Goal: Task Accomplishment & Management: Manage account settings

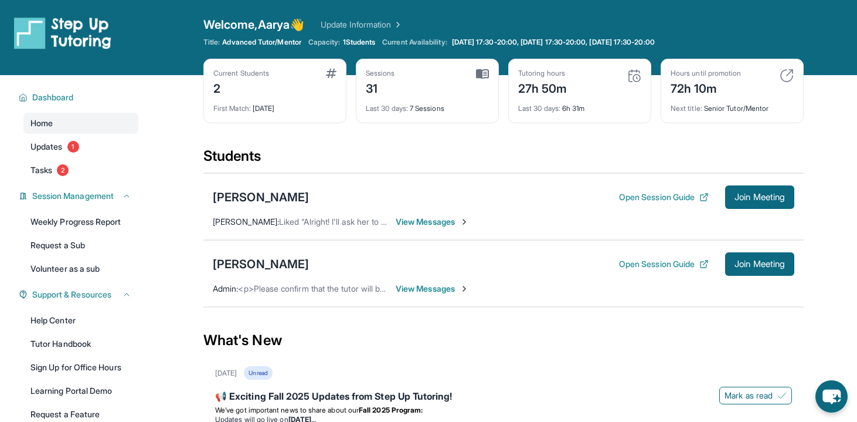
click at [416, 110] on div "Last 30 days : 7 Sessions" at bounding box center [427, 105] width 123 height 16
click at [480, 74] on img at bounding box center [482, 74] width 13 height 11
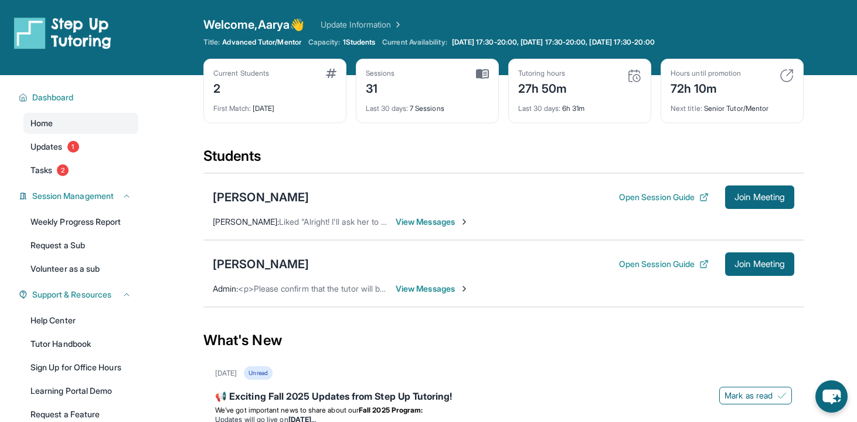
click at [459, 93] on div "Sessions 31" at bounding box center [427, 83] width 123 height 28
click at [463, 91] on div "Sessions 31" at bounding box center [427, 83] width 123 height 28
click at [493, 70] on div "Sessions 31 Last 30 days : 7 Sessions" at bounding box center [427, 91] width 143 height 65
click at [790, 74] on img at bounding box center [787, 76] width 14 height 14
click at [636, 62] on div "Tutoring hours 27h 50m Last 30 days : 6h 31m" at bounding box center [579, 91] width 143 height 65
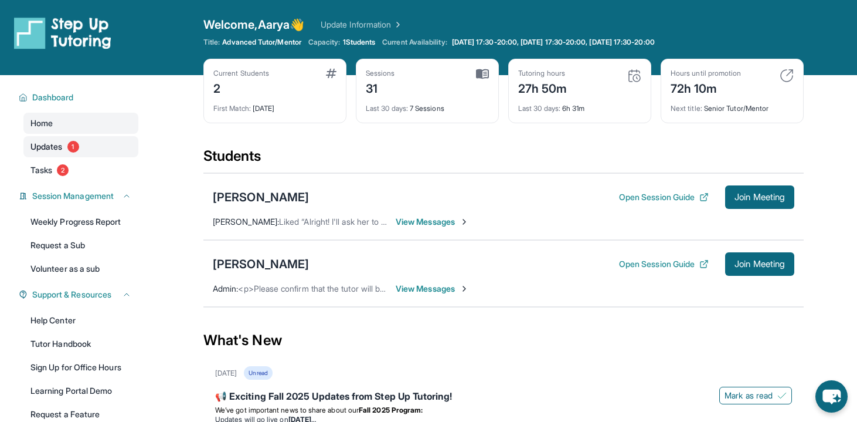
click at [28, 151] on link "Updates 1" at bounding box center [80, 146] width 115 height 21
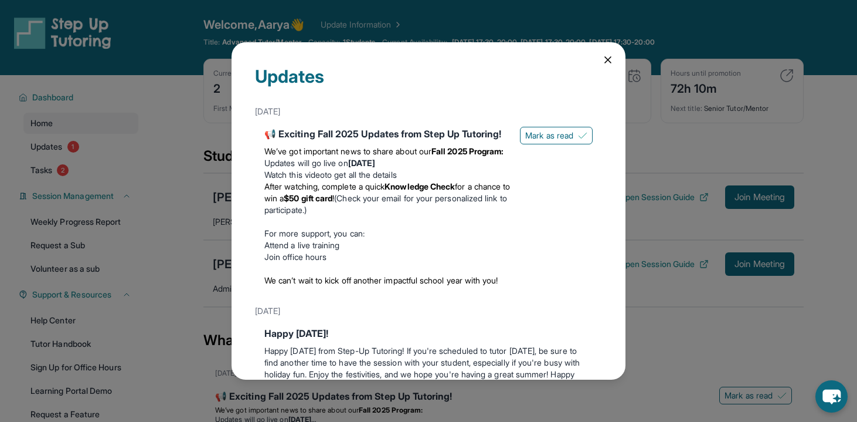
click at [544, 117] on div "August 27th" at bounding box center [428, 111] width 347 height 21
click at [545, 127] on button "Mark as read" at bounding box center [556, 136] width 73 height 18
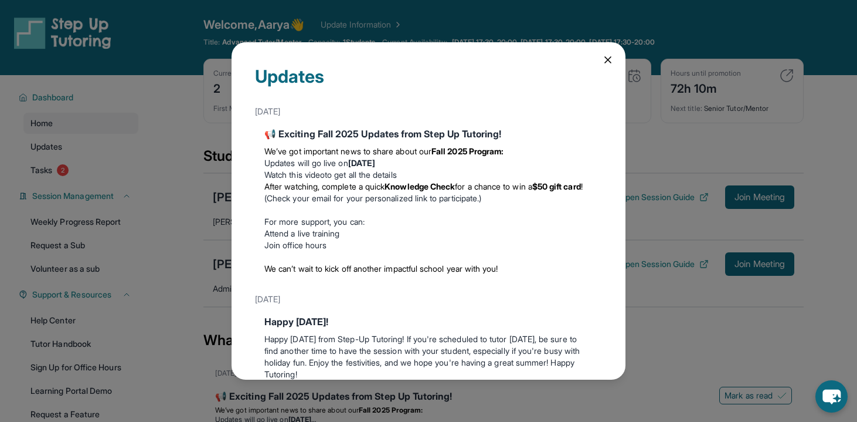
click at [611, 58] on icon at bounding box center [608, 60] width 12 height 12
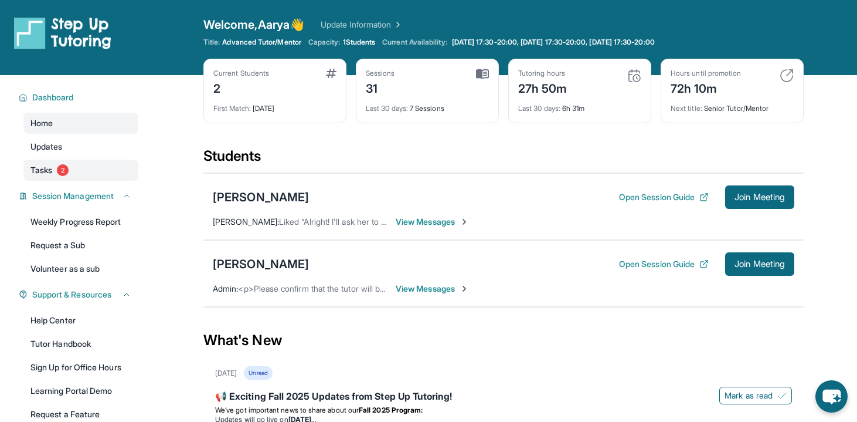
click at [94, 174] on link "Tasks 2" at bounding box center [80, 170] width 115 height 21
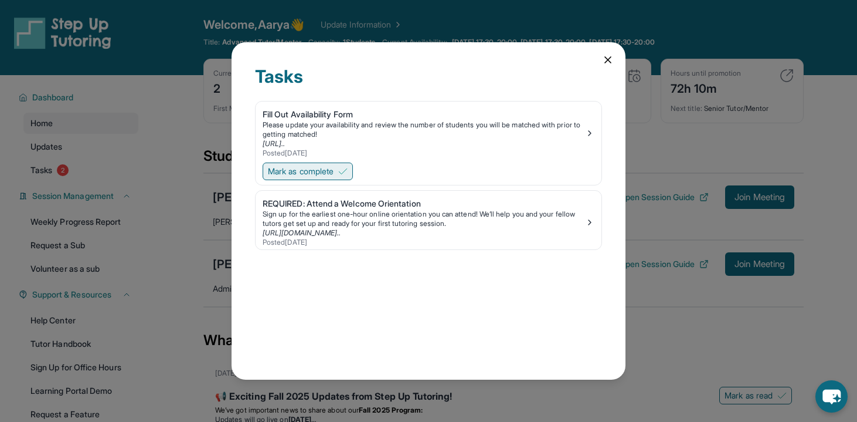
click at [323, 174] on span "Mark as complete" at bounding box center [301, 171] width 66 height 12
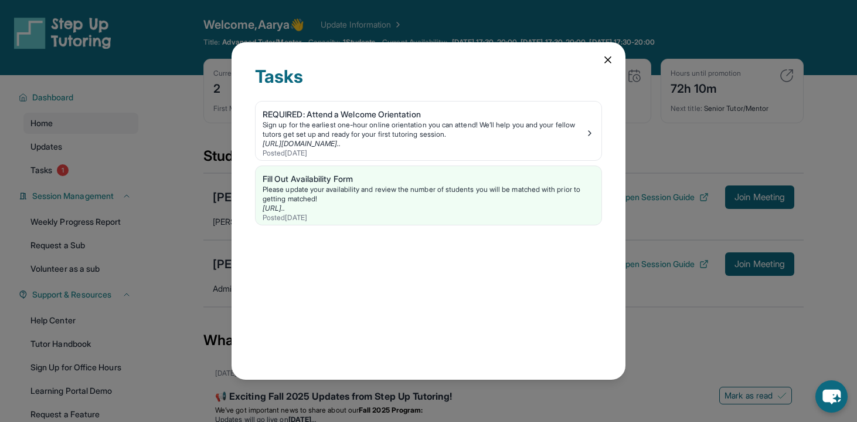
click at [609, 65] on icon at bounding box center [608, 60] width 12 height 12
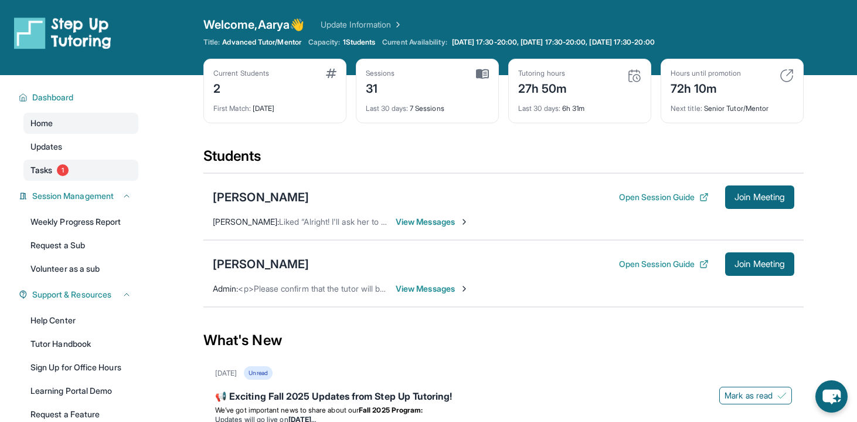
click at [51, 167] on span "Tasks" at bounding box center [41, 170] width 22 height 12
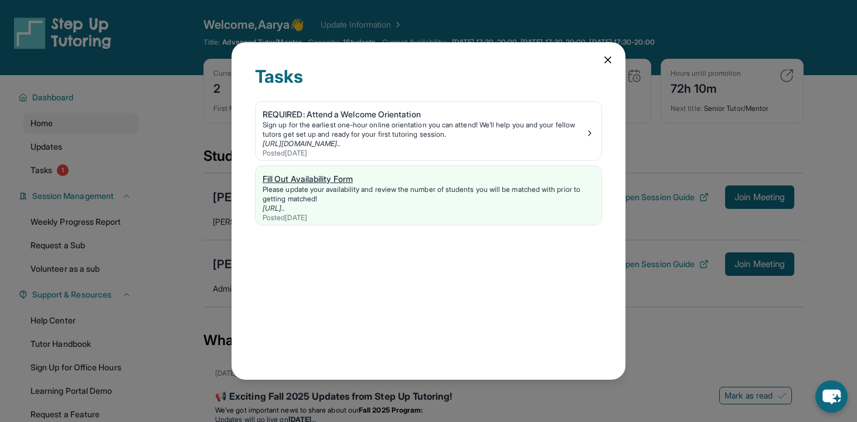
click at [286, 209] on link "https://step-up-availability-1086300679771.us-cent..." at bounding box center [274, 208] width 23 height 9
click at [598, 54] on div "Tasks REQUIRED: Attend a Welcome Orientation Sign up for the earliest one-hour …" at bounding box center [429, 210] width 394 height 337
click at [606, 59] on icon at bounding box center [608, 60] width 12 height 12
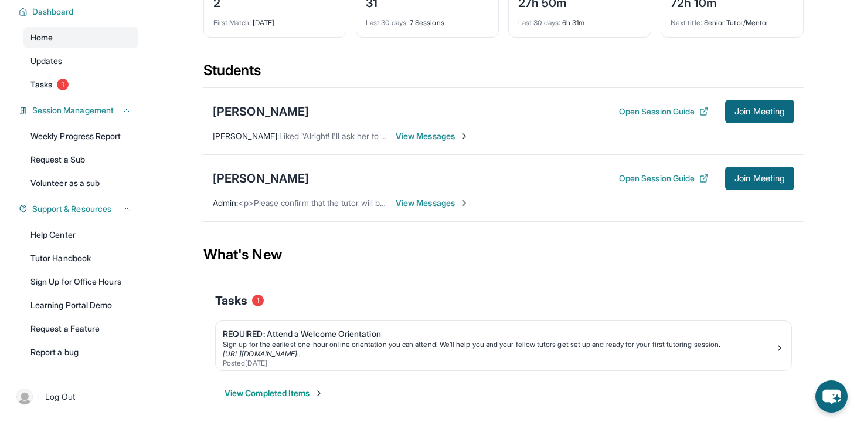
scroll to position [84, 0]
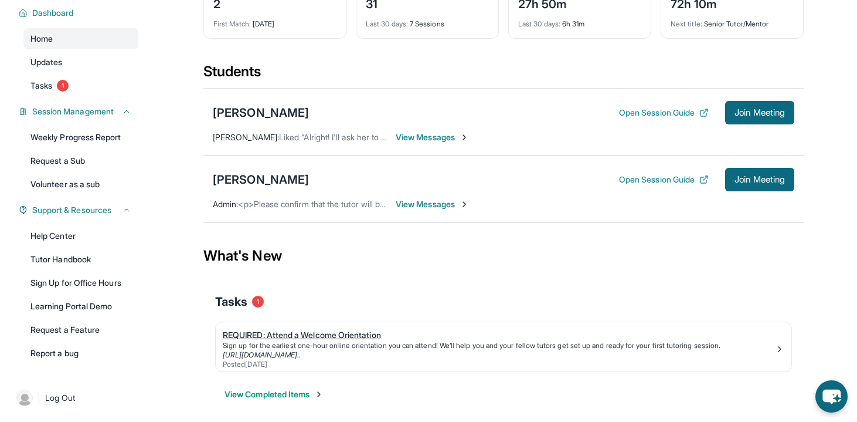
click at [701, 371] on link "REQUIRED: Attend a Welcome Orientation Sign up for the earliest one-hour online…" at bounding box center [504, 346] width 576 height 49
